Goal: Check status: Check status

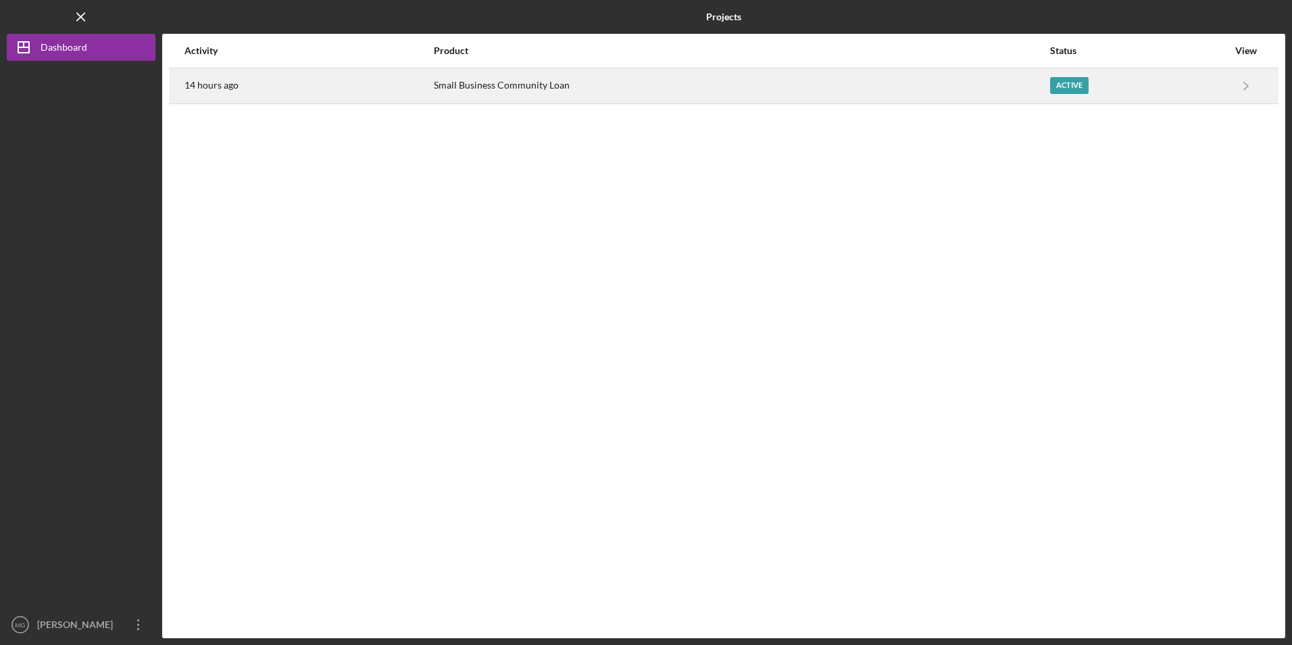
click at [434, 91] on div "Small Business Community Loan" at bounding box center [741, 86] width 615 height 34
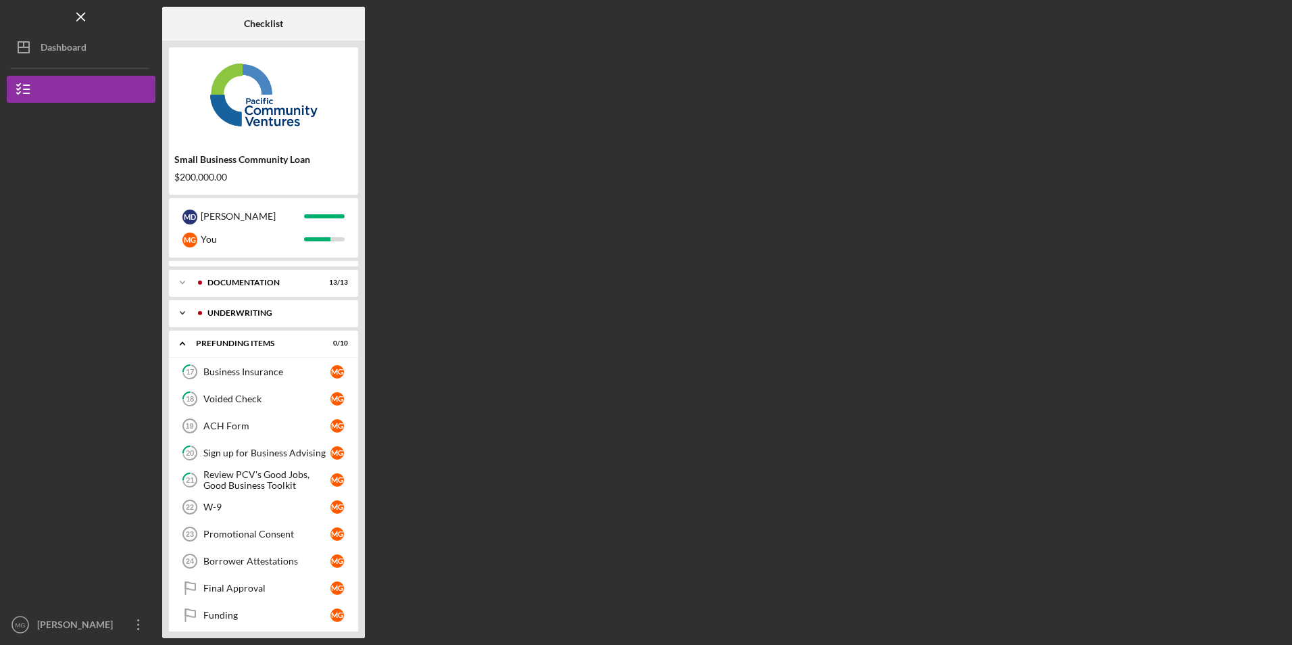
scroll to position [32, 0]
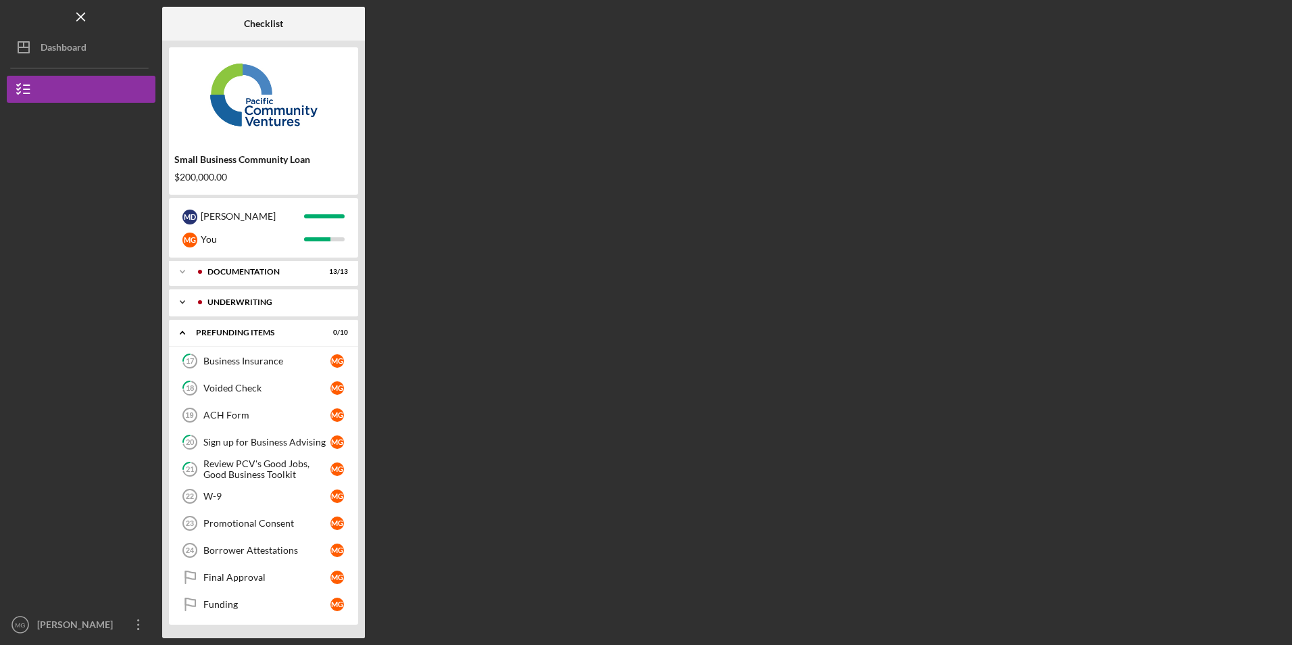
click at [243, 305] on div "Underwriting" at bounding box center [274, 302] width 134 height 8
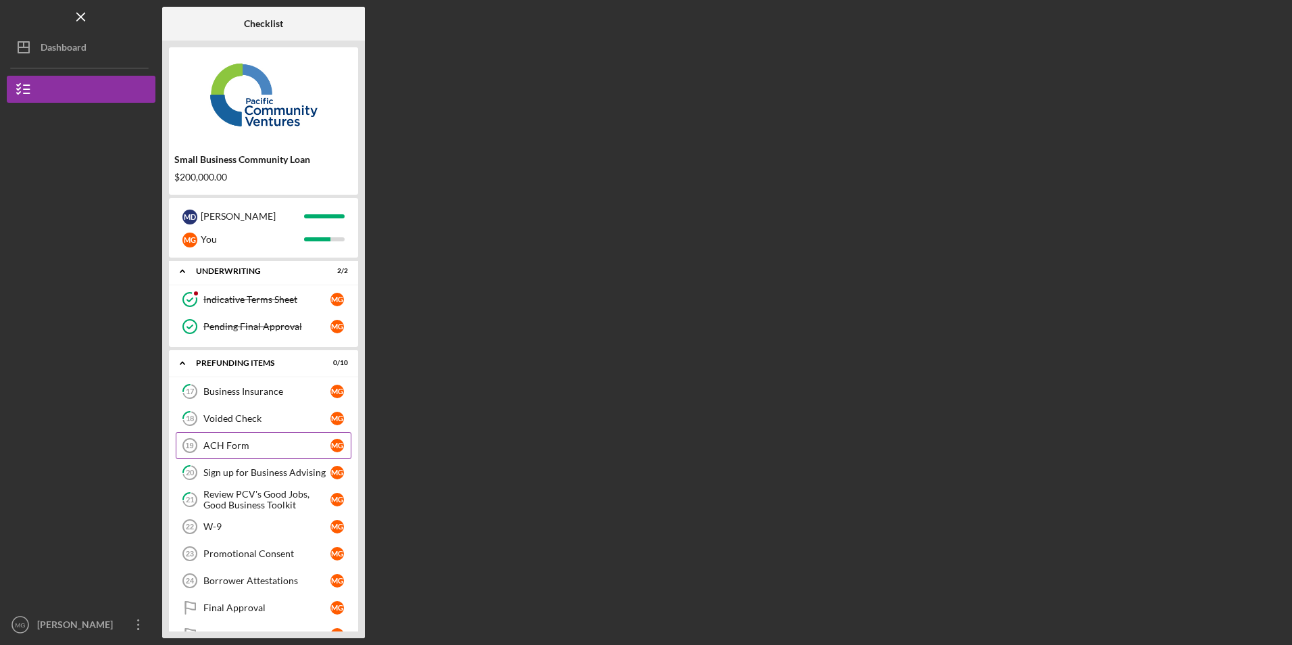
scroll to position [94, 0]
